Goal: Information Seeking & Learning: Understand process/instructions

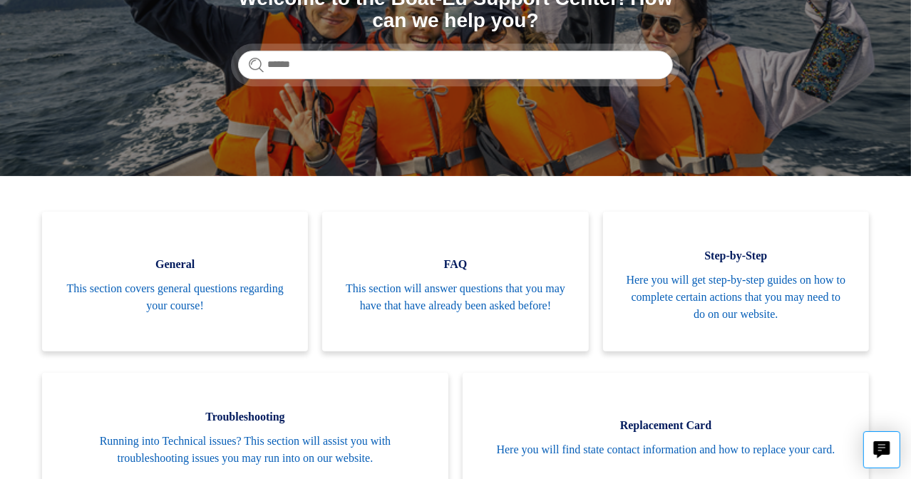
scroll to position [207, 0]
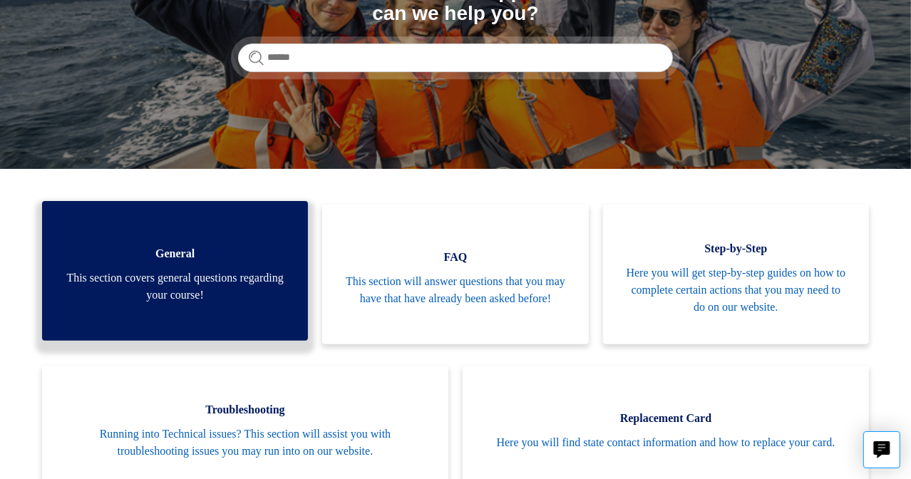
click at [169, 281] on span "This section covers general questions regarding your course!" at bounding box center [174, 286] width 223 height 34
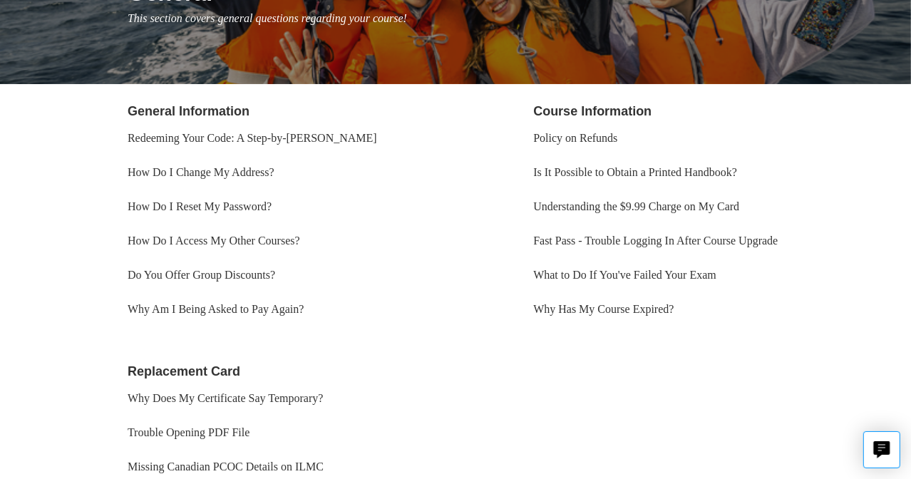
scroll to position [211, 0]
click at [213, 138] on link "Redeeming Your Code: A Step-by-[PERSON_NAME]" at bounding box center [252, 138] width 249 height 12
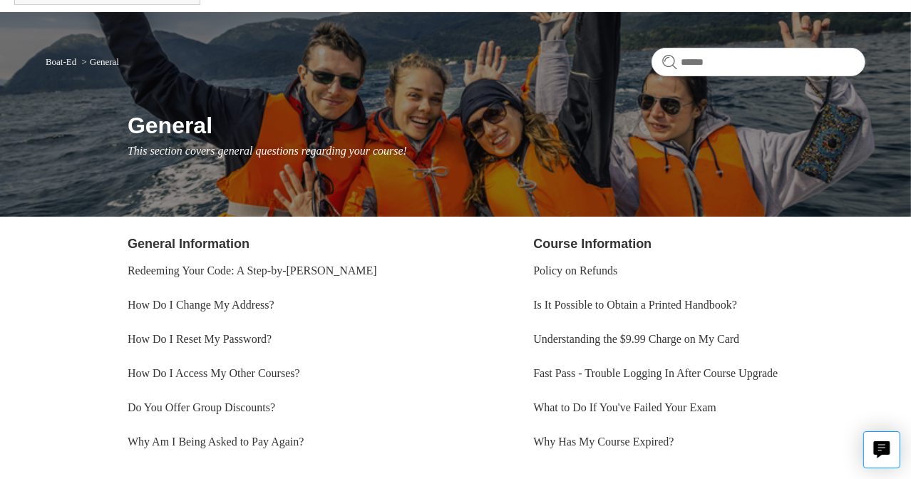
scroll to position [77, 0]
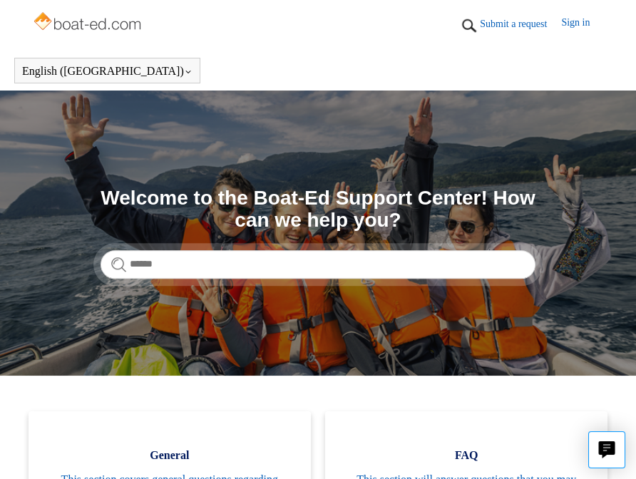
click at [86, 21] on img at bounding box center [88, 23] width 113 height 29
click at [360, 152] on section "Search Welcome to the Boat-Ed Support Center! How can we help you?" at bounding box center [318, 232] width 636 height 285
click at [73, 29] on img at bounding box center [88, 23] width 113 height 29
